Goal: Task Accomplishment & Management: Use online tool/utility

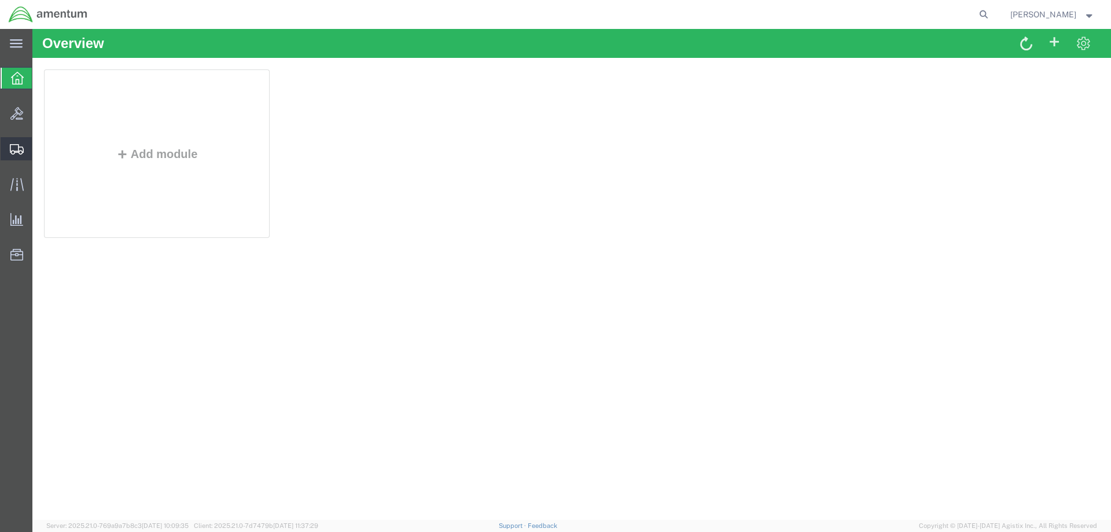
click at [0, 0] on span "Shipment Manager" at bounding box center [0, 0] width 0 height 0
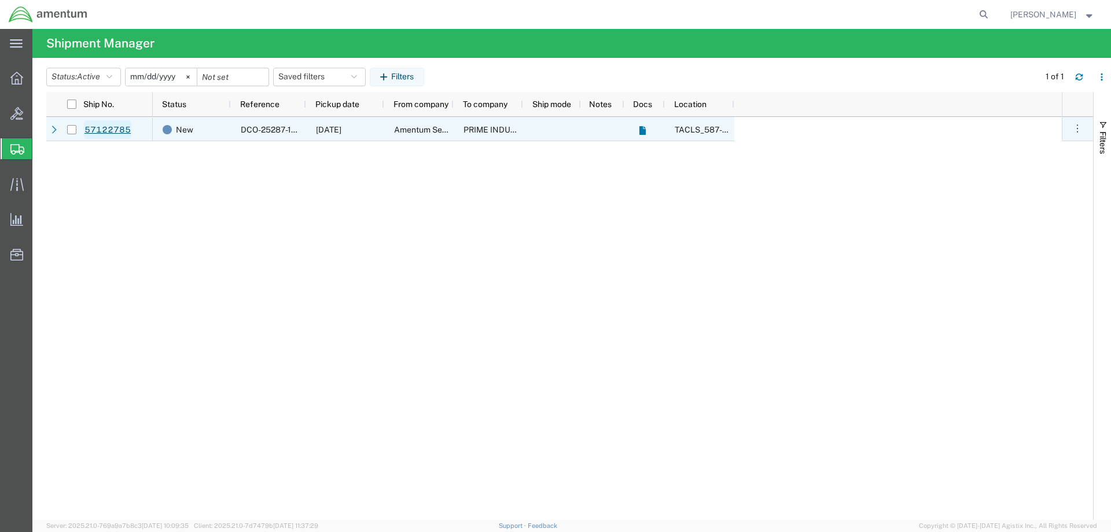
click at [114, 126] on link "57122785" at bounding box center [107, 129] width 47 height 19
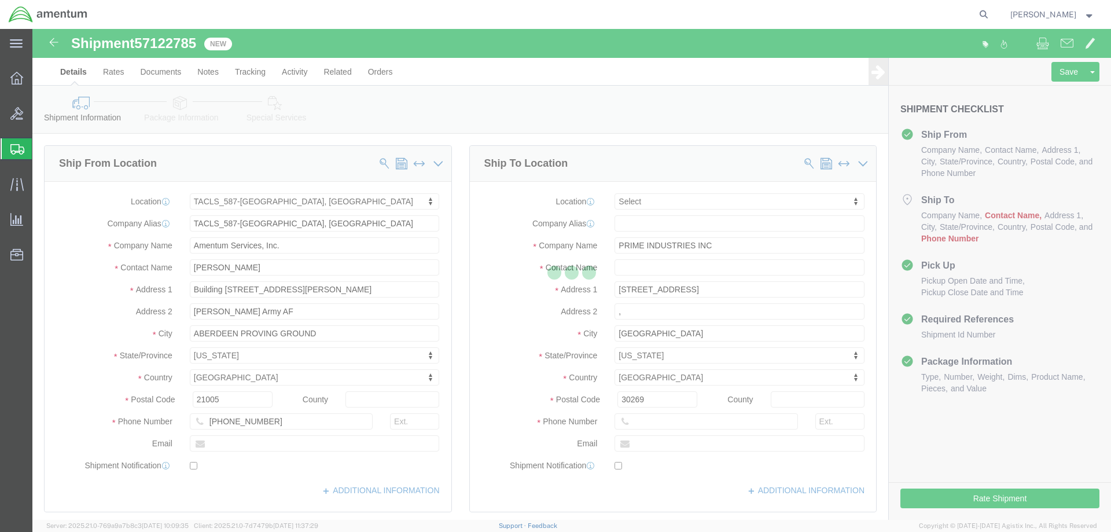
select select "42705"
select select
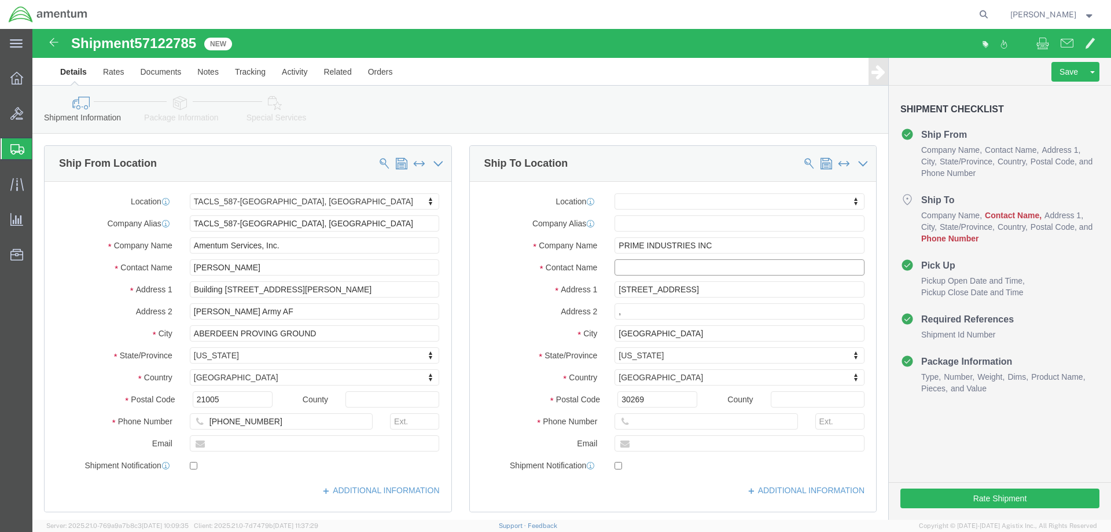
click input "text"
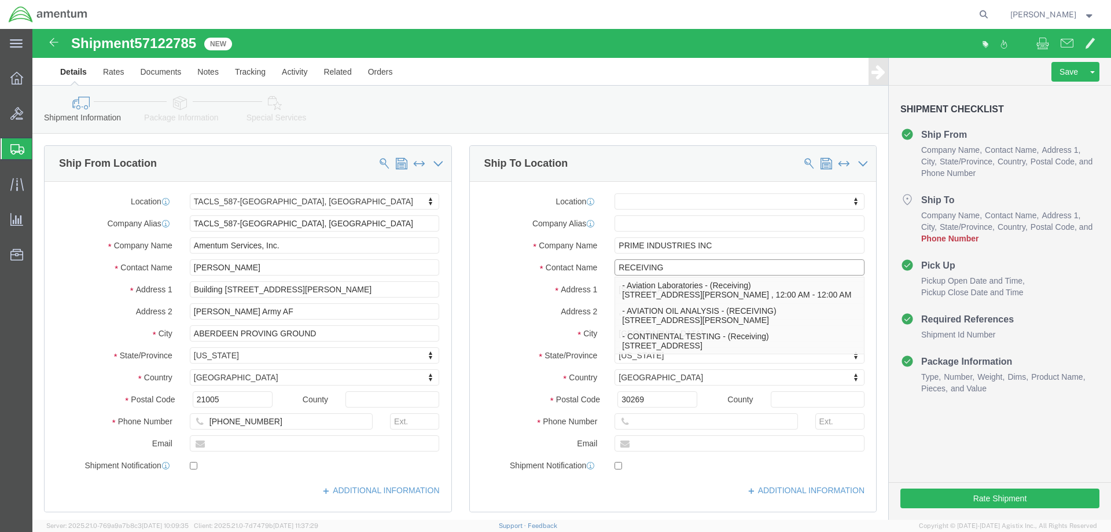
type input "RECEIVING"
click input "text"
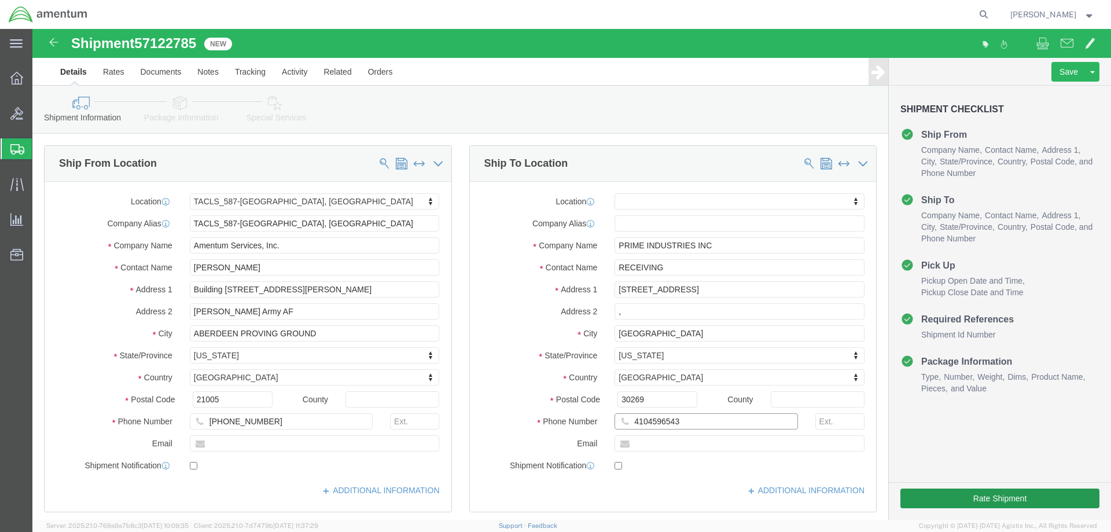
type input "4104596543"
click button "Rate Shipment"
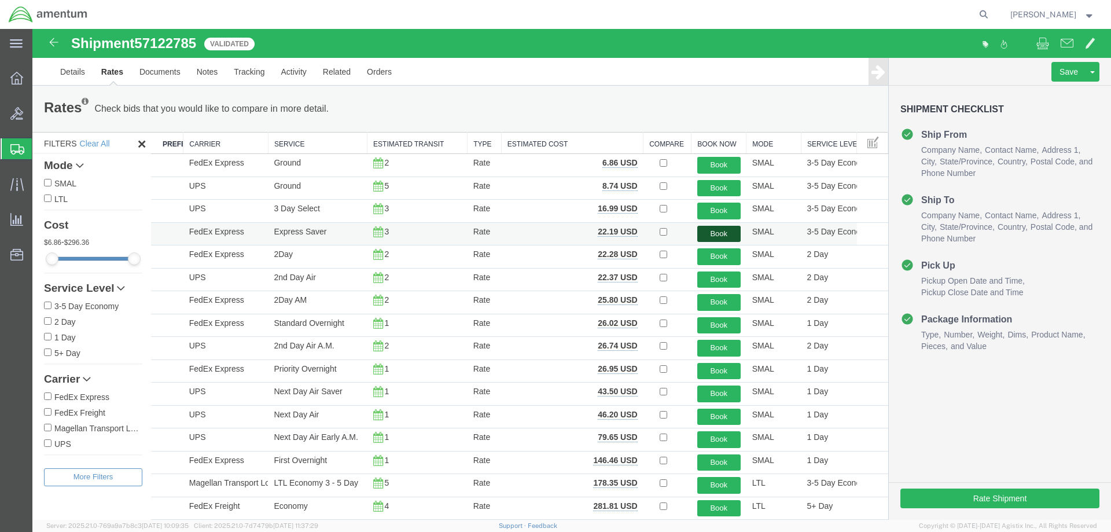
click at [709, 230] on button "Book" at bounding box center [718, 234] width 43 height 17
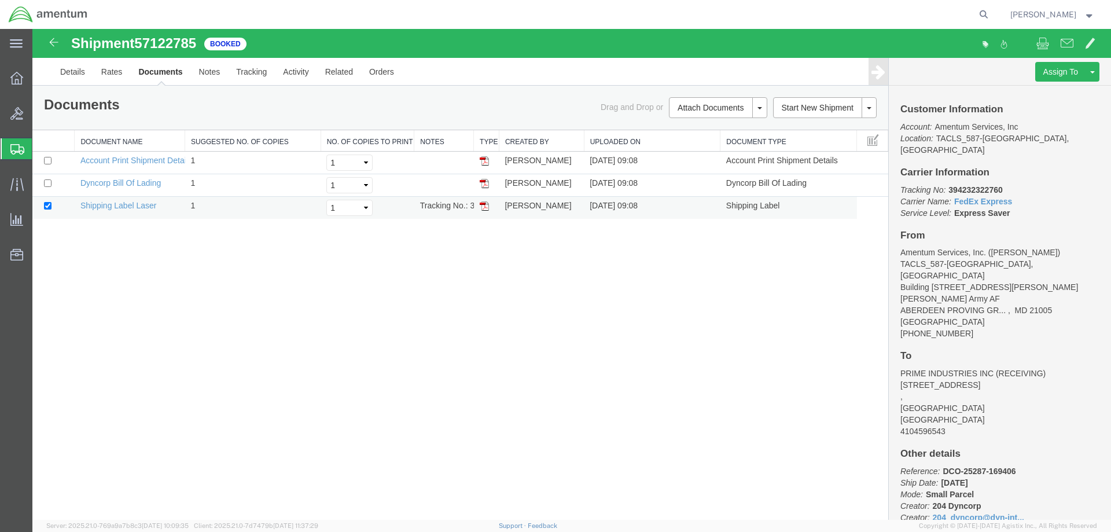
click at [128, 200] on td "Shipping Label Laser" at bounding box center [130, 208] width 111 height 23
click at [126, 205] on link "Shipping Label Laser" at bounding box center [118, 205] width 76 height 9
click at [0, 0] on span "Shipment Manager" at bounding box center [0, 0] width 0 height 0
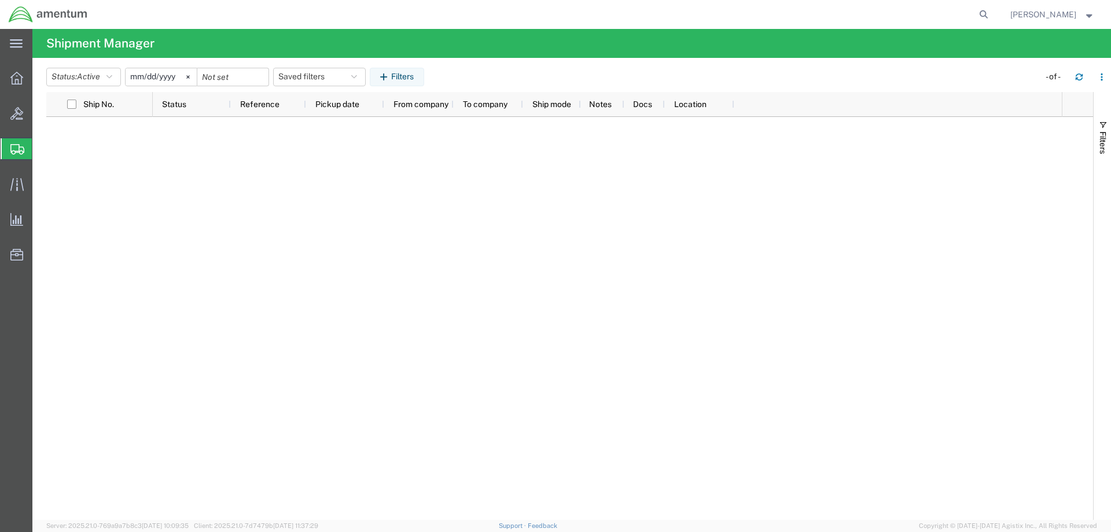
click at [0, 0] on span "Shipment Manager" at bounding box center [0, 0] width 0 height 0
click at [1082, 75] on icon "button" at bounding box center [1079, 75] width 7 height 3
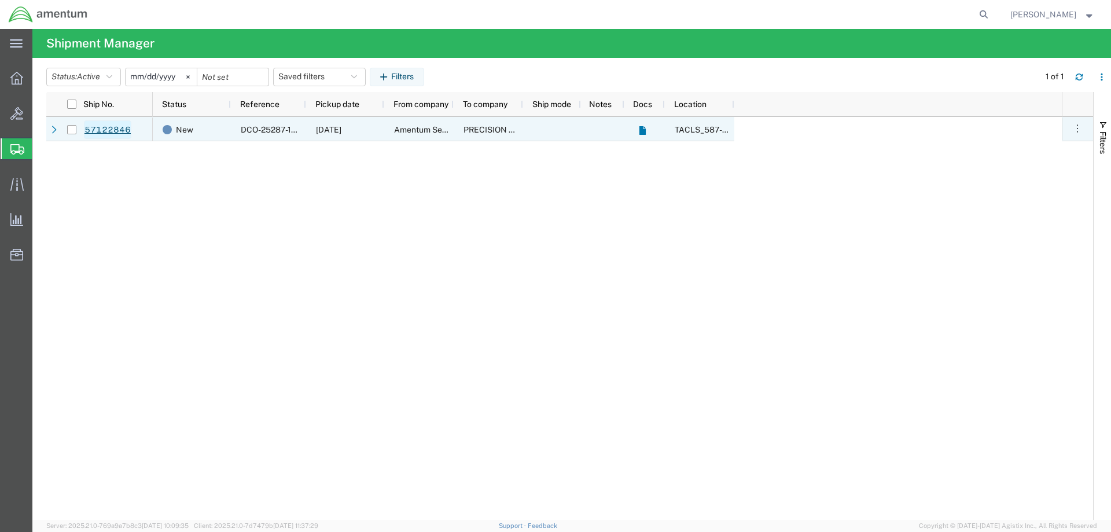
click at [119, 128] on link "57122846" at bounding box center [107, 129] width 47 height 19
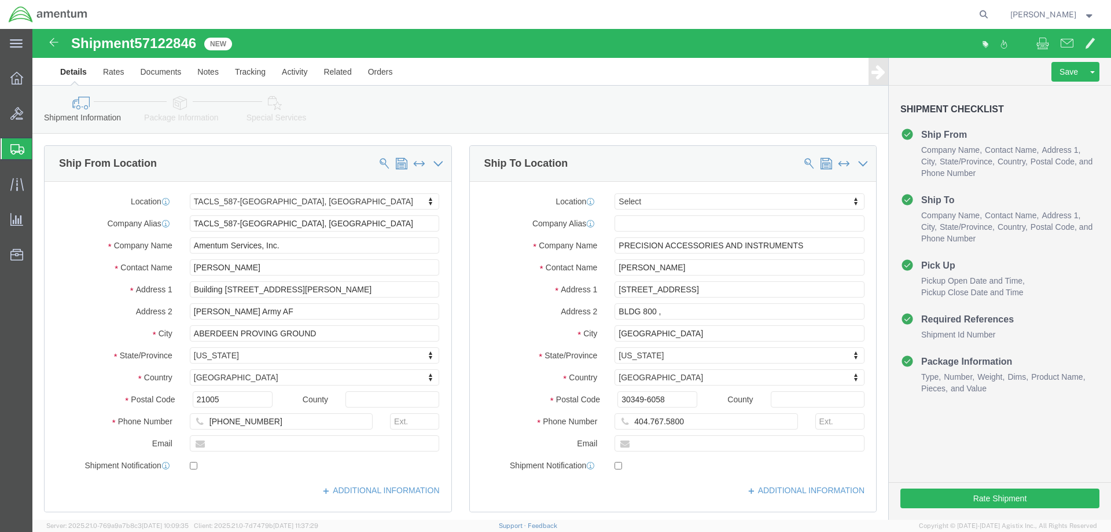
select select "42705"
select select
click input "404.767.5800"
click input "404767.5800"
type input "4047675800"
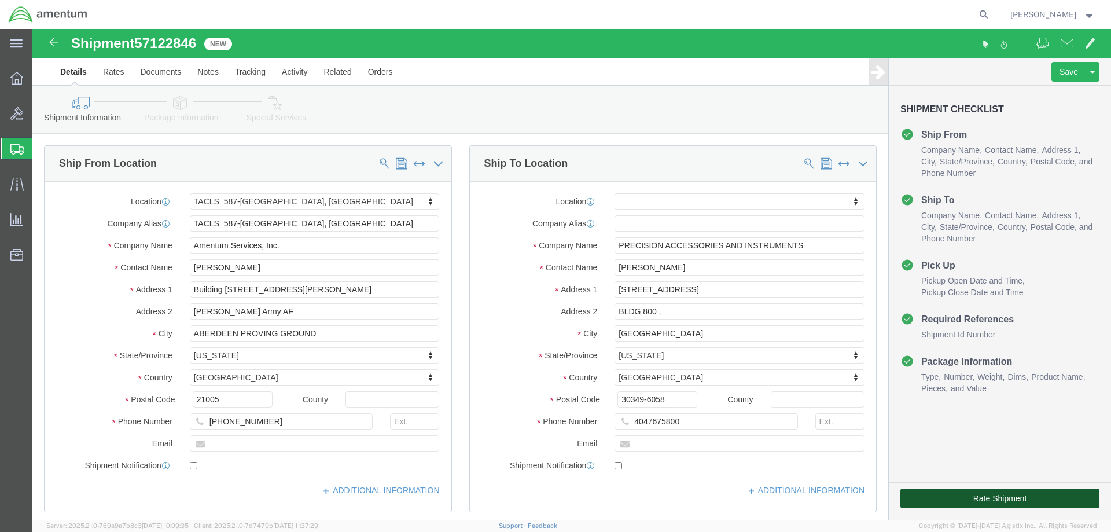
click button "Rate Shipment"
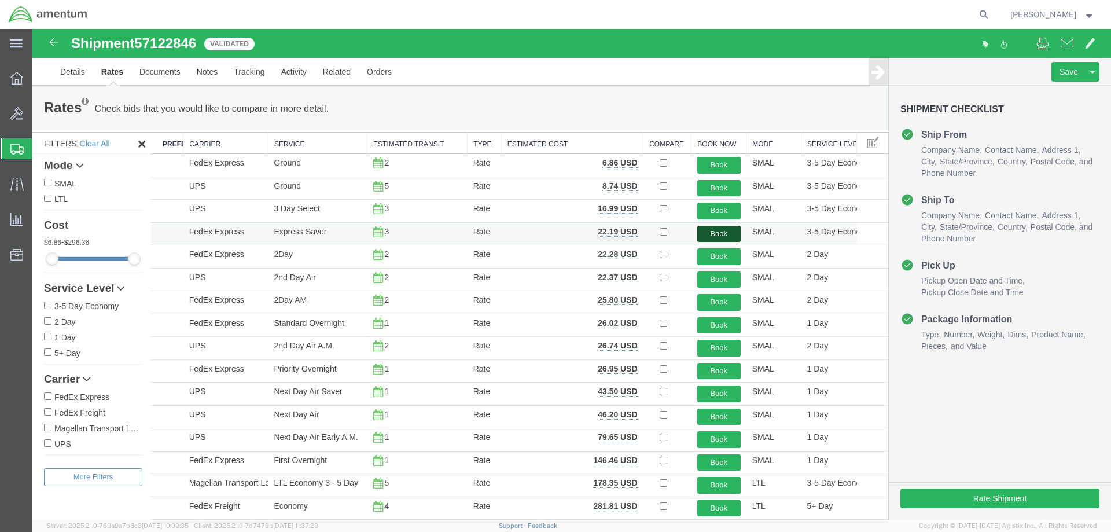
click at [716, 237] on button "Book" at bounding box center [718, 234] width 43 height 17
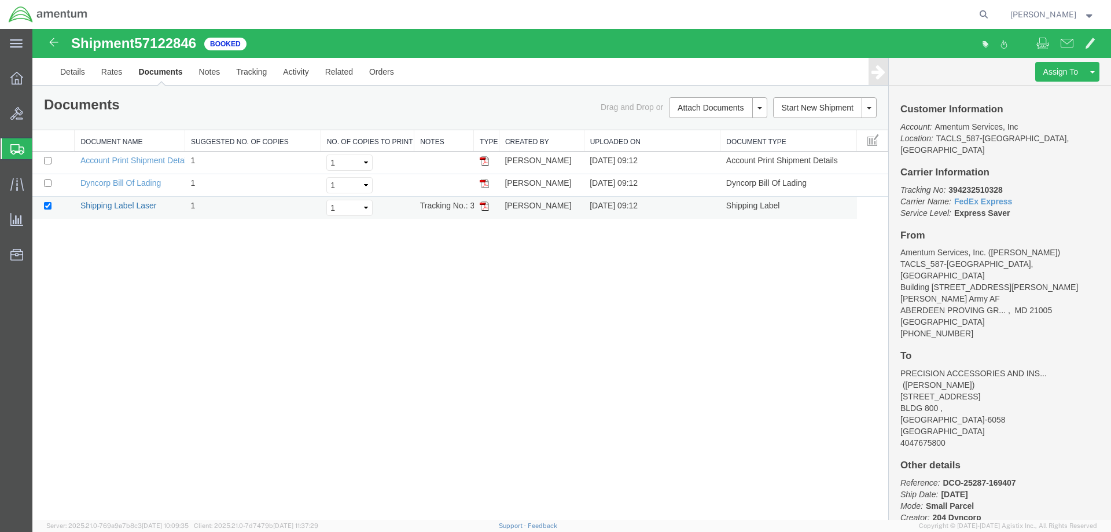
click at [102, 204] on link "Shipping Label Laser" at bounding box center [118, 205] width 76 height 9
click at [0, 0] on span "Shipment Manager" at bounding box center [0, 0] width 0 height 0
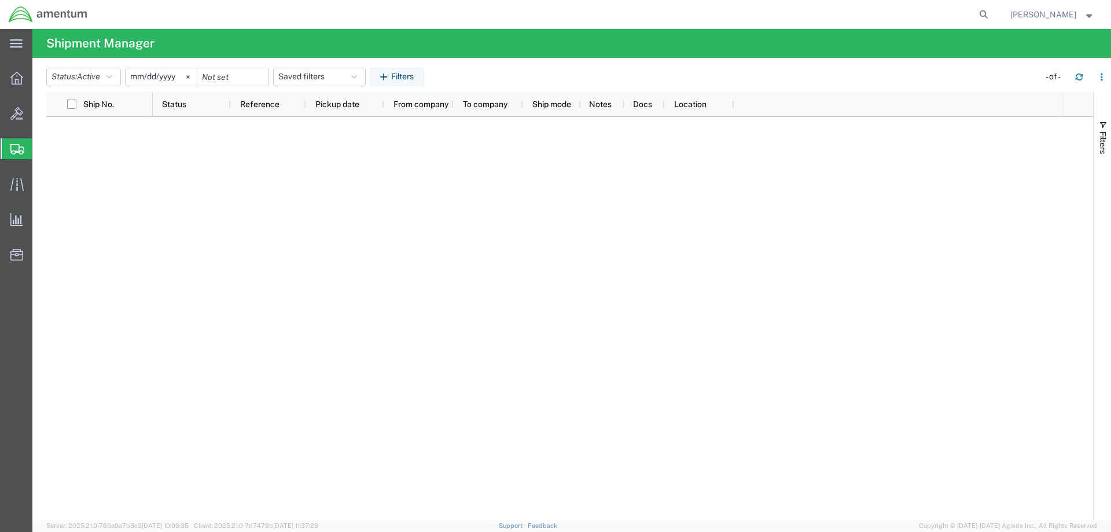
click at [0, 0] on span "Shipment Manager" at bounding box center [0, 0] width 0 height 0
click at [1078, 80] on icon "button" at bounding box center [1079, 77] width 8 height 8
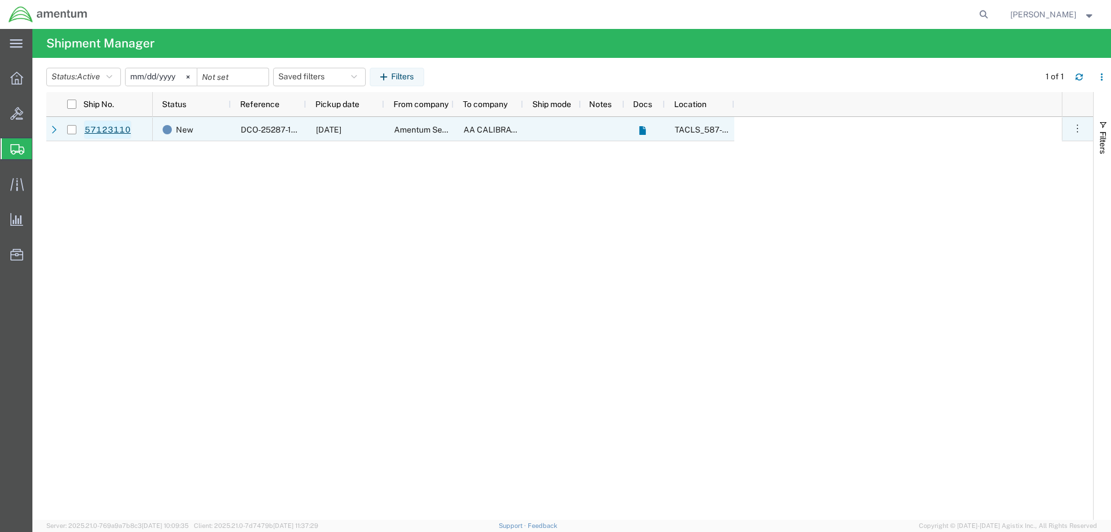
click at [107, 125] on link "57123110" at bounding box center [107, 129] width 47 height 19
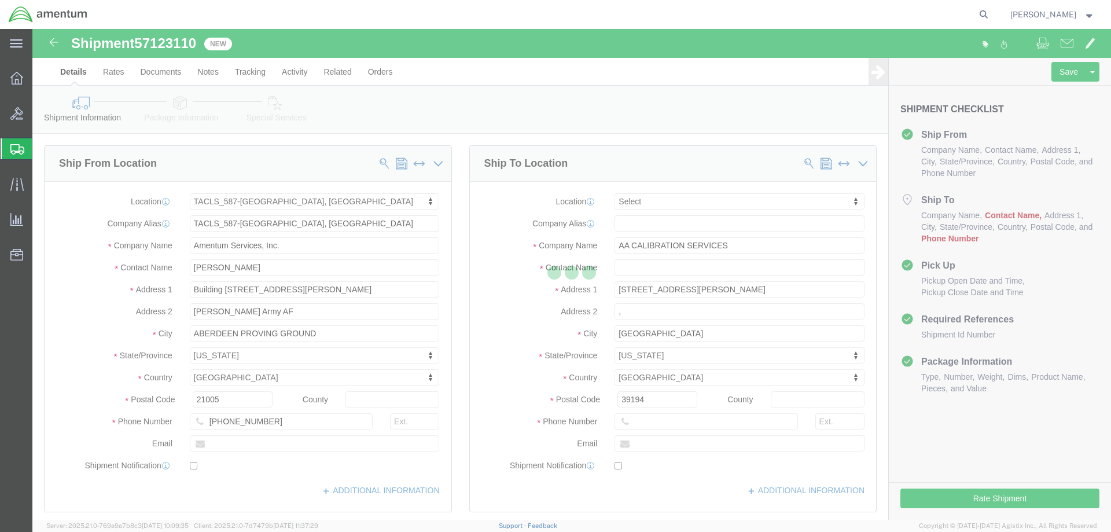
select select "42705"
select select
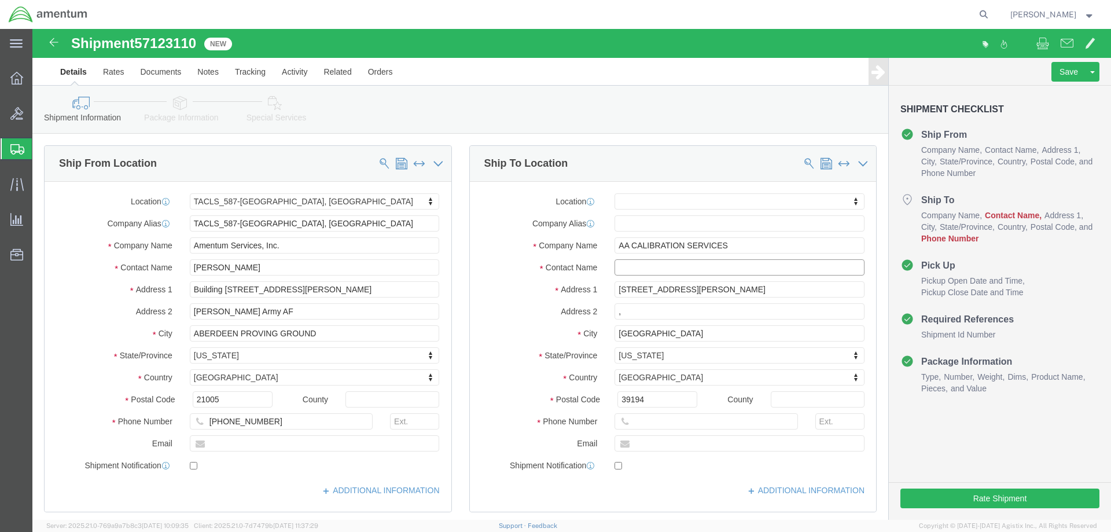
click input "text"
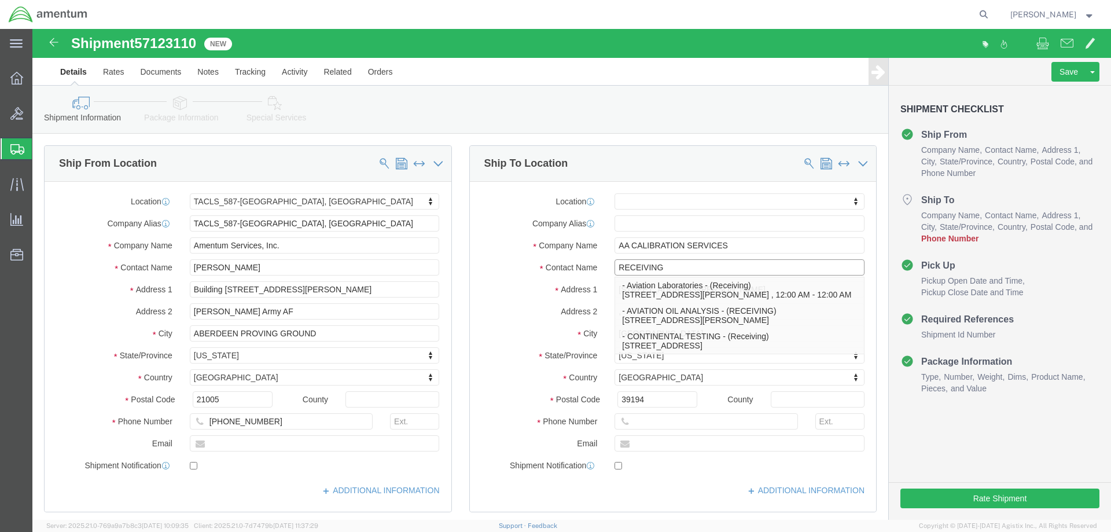
type input "RECEIVING"
click input "text"
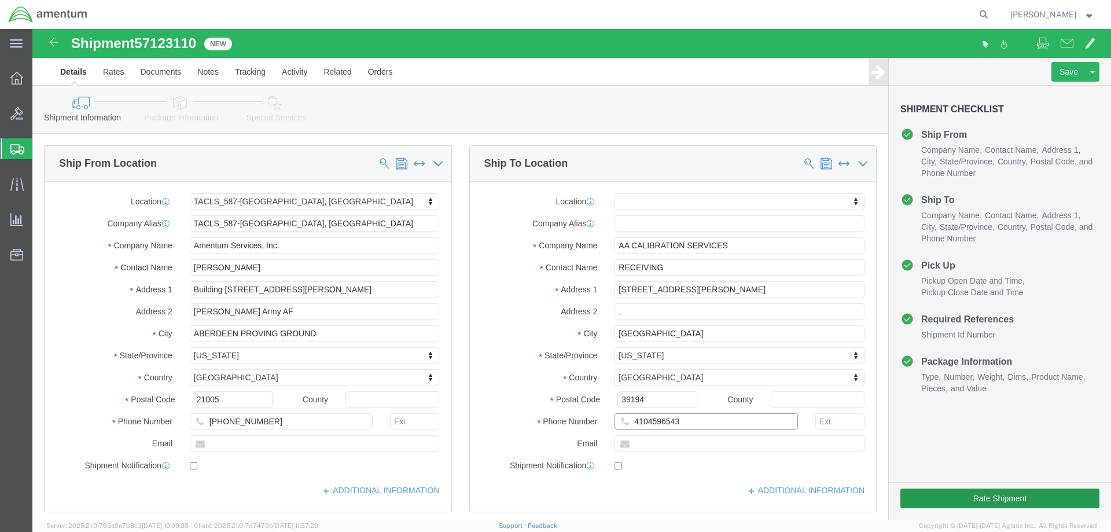
type input "4104596543"
click button "Rate Shipment"
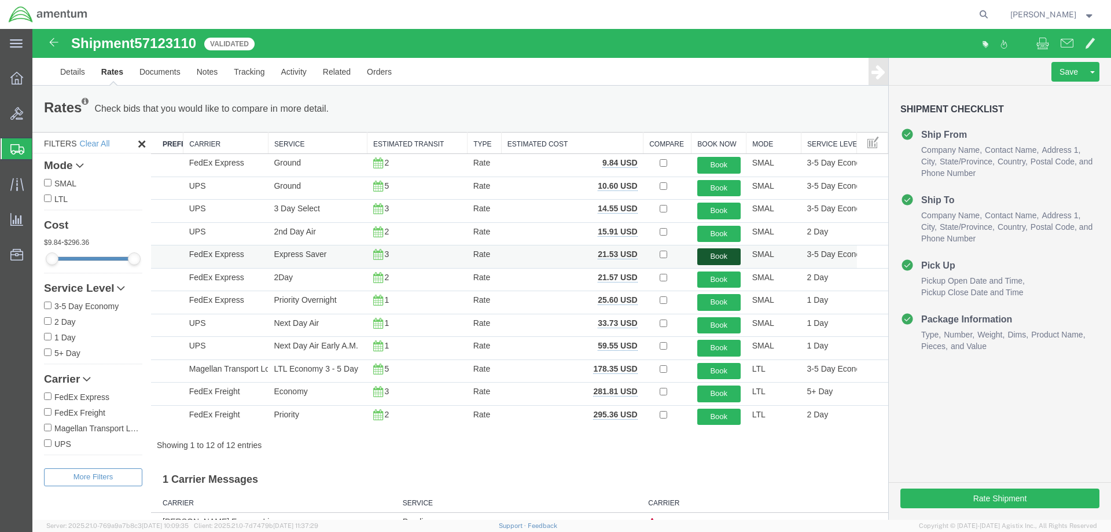
click at [720, 253] on button "Book" at bounding box center [718, 256] width 43 height 17
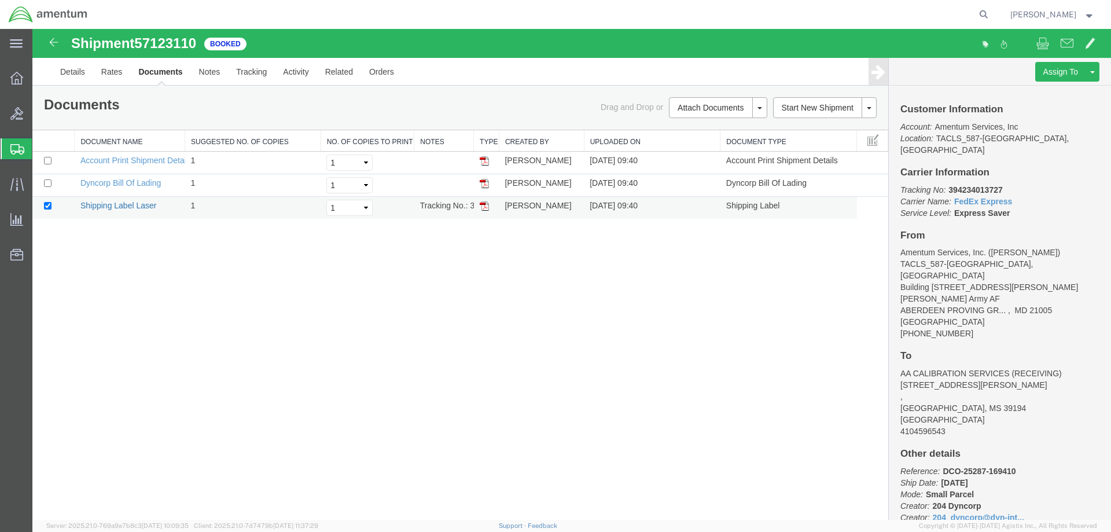
click at [87, 203] on link "Shipping Label Laser" at bounding box center [118, 205] width 76 height 9
